Goal: Find contact information: Find contact information

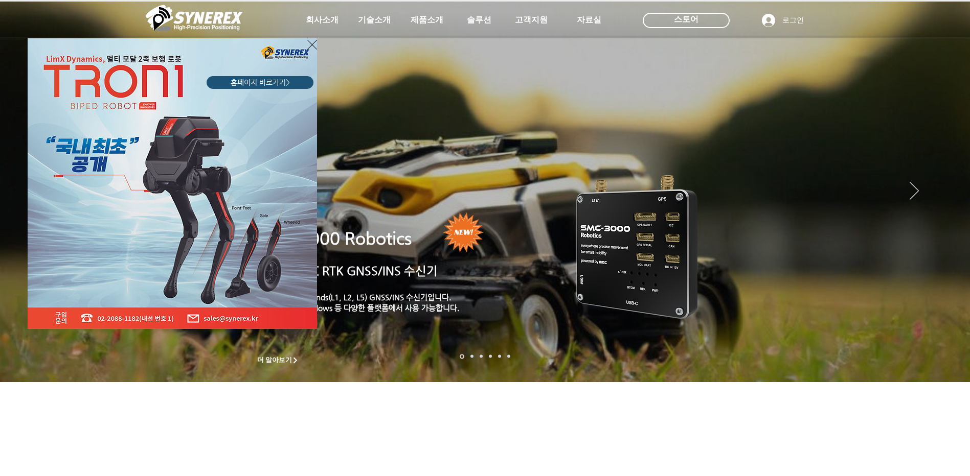
click at [309, 45] on icon "사이트로 돌아가기" at bounding box center [312, 44] width 10 height 13
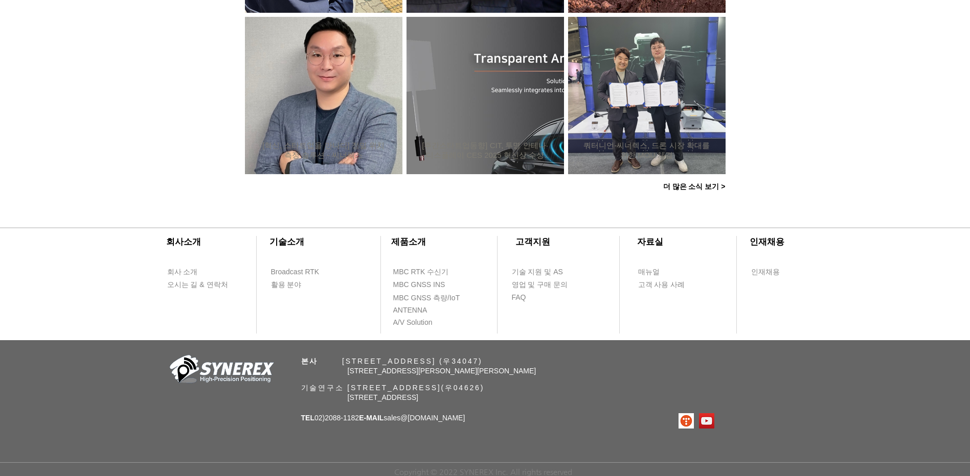
scroll to position [975, 0]
click at [528, 286] on span "영업 및 구매 문의" at bounding box center [540, 285] width 56 height 10
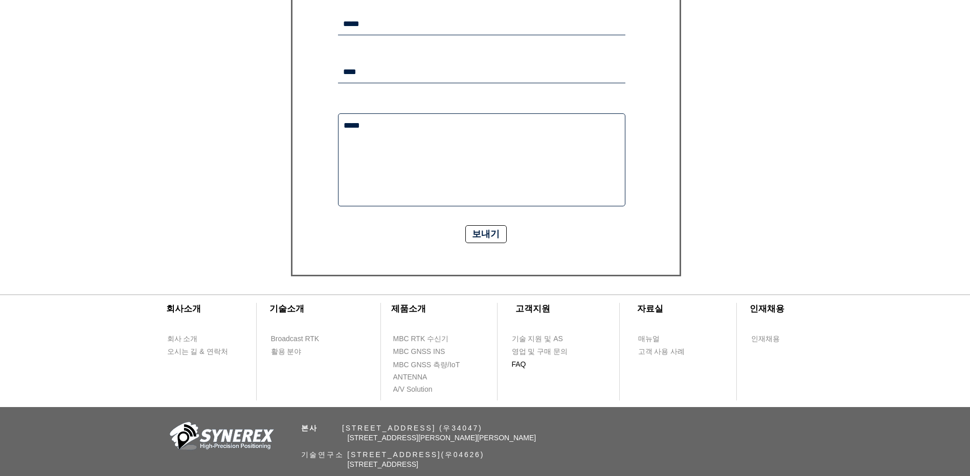
scroll to position [307, 0]
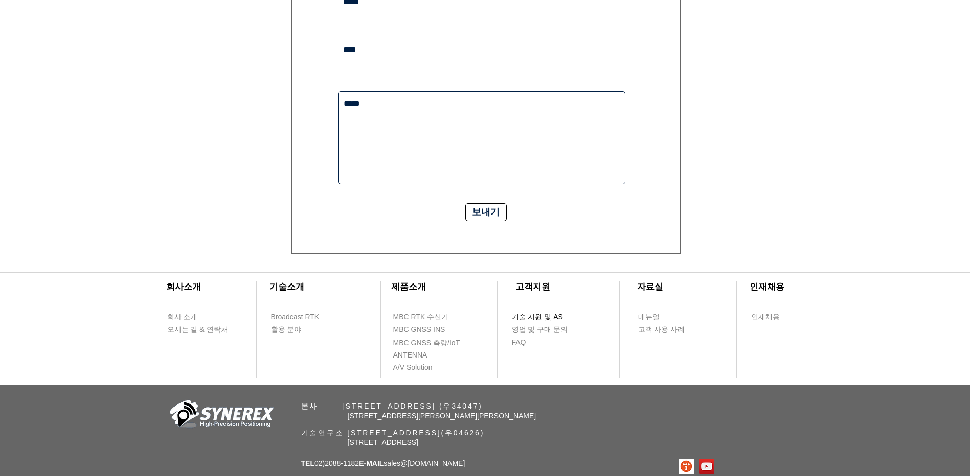
click at [541, 317] on span "기술 지원 및 AS" at bounding box center [537, 317] width 51 height 10
select select "******"
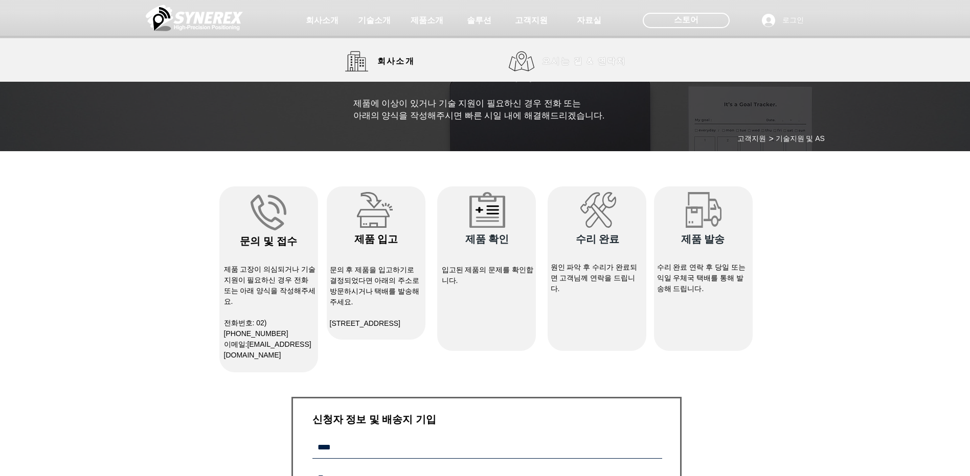
click at [574, 60] on span "오시는 길 & 연락처" at bounding box center [584, 61] width 84 height 11
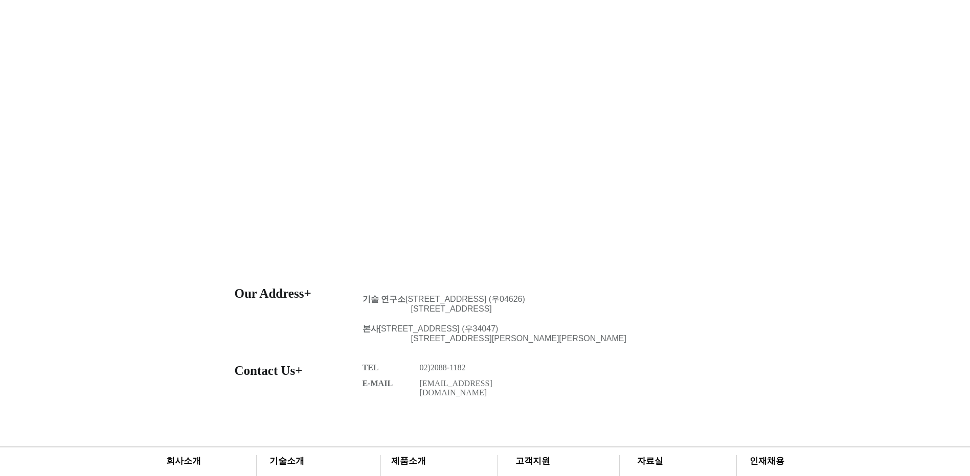
scroll to position [256, 0]
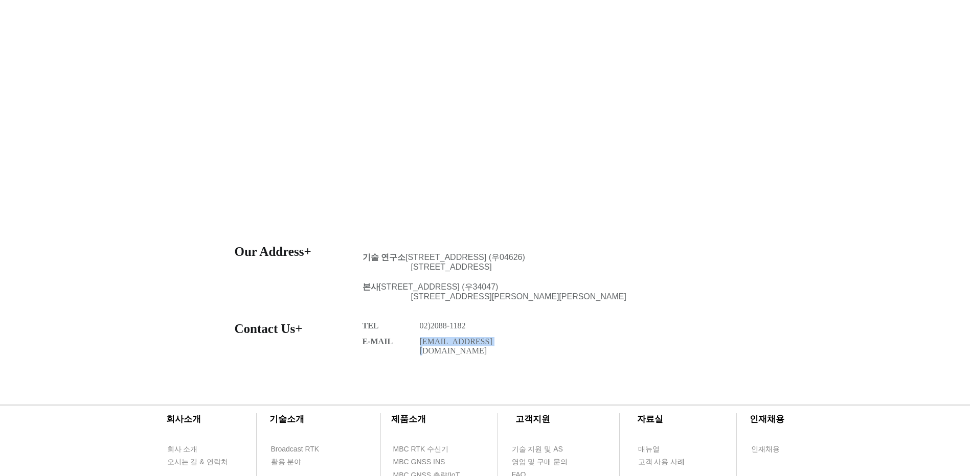
drag, startPoint x: 483, startPoint y: 351, endPoint x: 420, endPoint y: 352, distance: 62.9
click at [420, 352] on p "[EMAIL_ADDRESS][DOMAIN_NAME]" at bounding box center [466, 346] width 92 height 18
copy link "[EMAIL_ADDRESS][DOMAIN_NAME]"
click at [604, 336] on div at bounding box center [485, 313] width 970 height 148
